Goal: Consume media (video, audio)

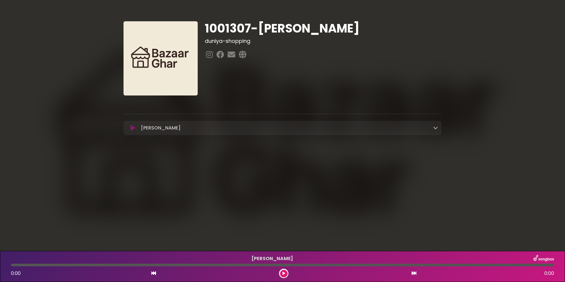
click at [435, 129] on icon at bounding box center [435, 127] width 5 height 5
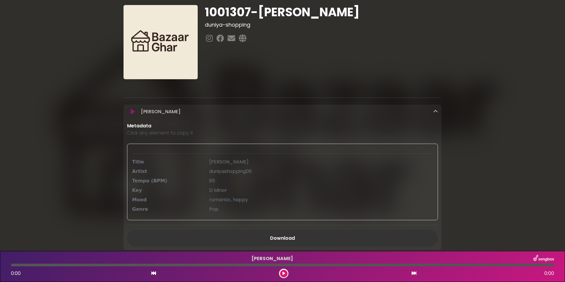
scroll to position [30, 0]
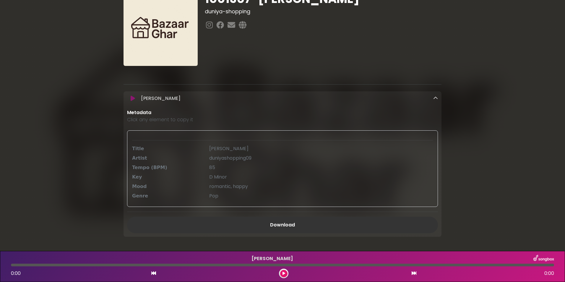
click at [434, 99] on icon at bounding box center [435, 98] width 5 height 5
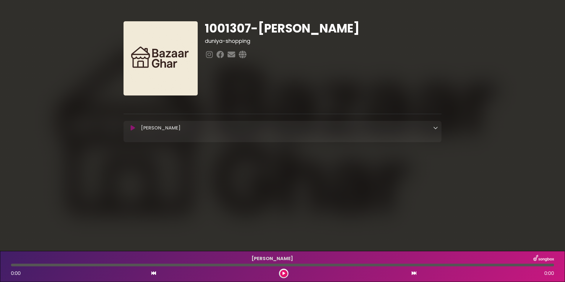
scroll to position [0, 0]
click at [132, 126] on icon at bounding box center [133, 128] width 4 height 6
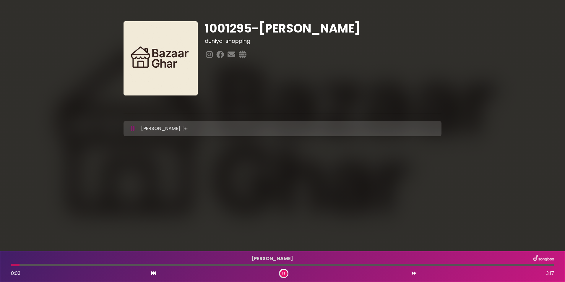
click at [133, 127] on icon at bounding box center [133, 129] width 4 height 6
